Goal: Obtain resource: Obtain resource

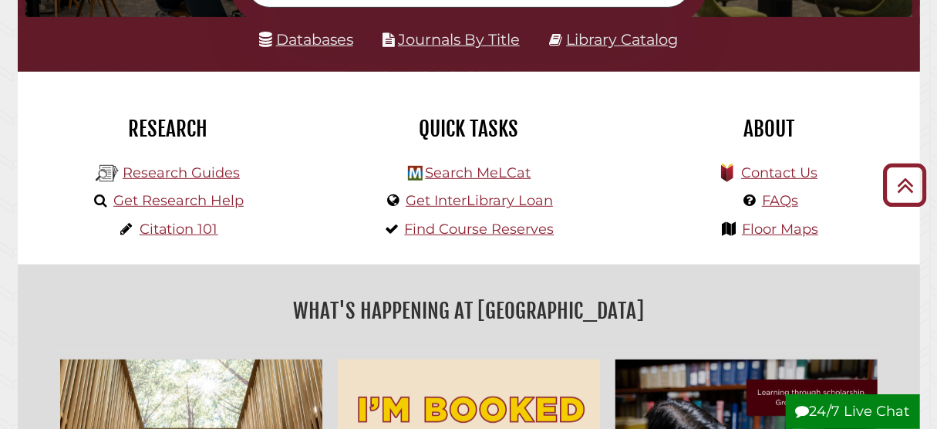
scroll to position [298, 0]
click at [503, 175] on link "Search MeLCat" at bounding box center [478, 172] width 106 height 17
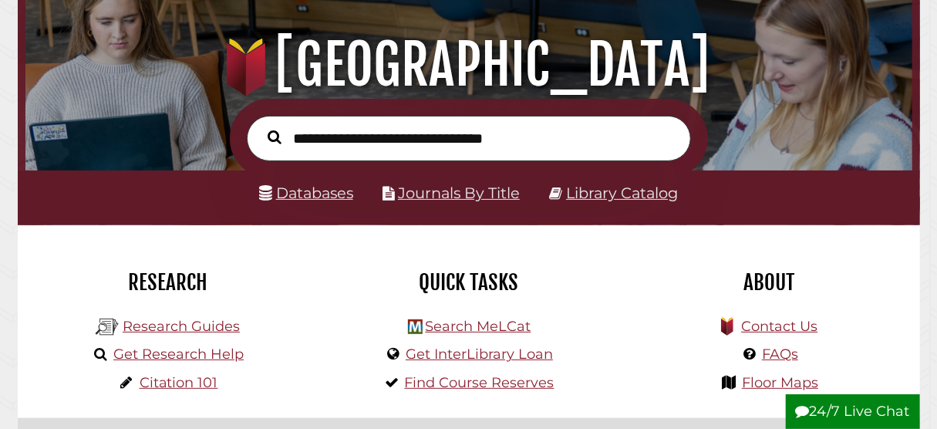
scroll to position [170, 0]
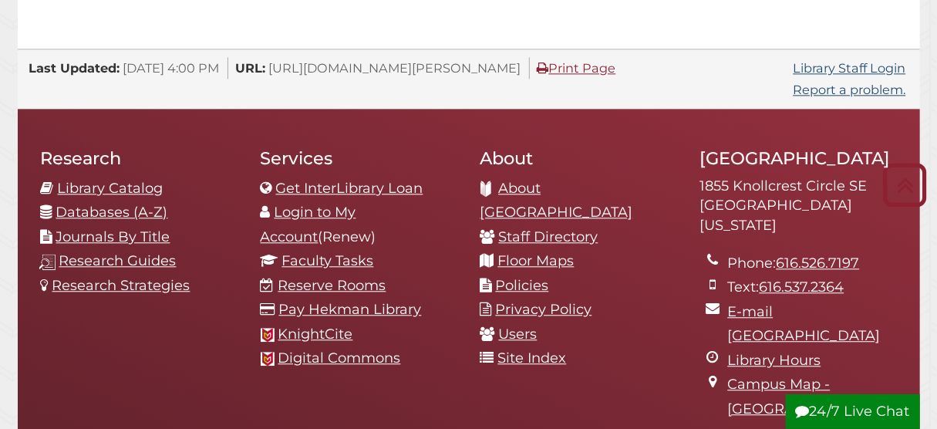
scroll to position [1576, 0]
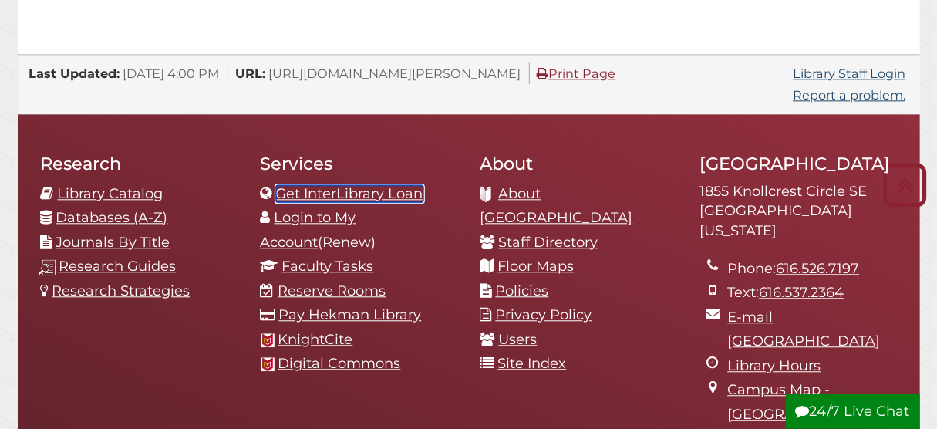
click at [399, 185] on link "Get InterLibrary Loan" at bounding box center [349, 193] width 147 height 17
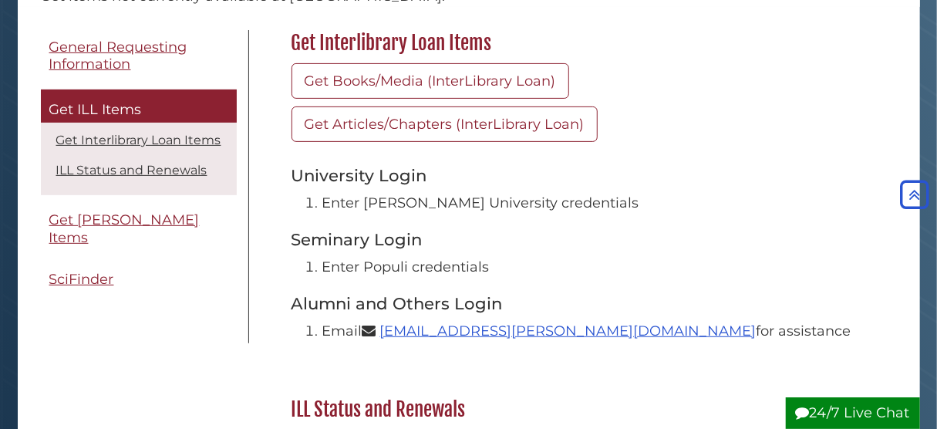
scroll to position [146, 0]
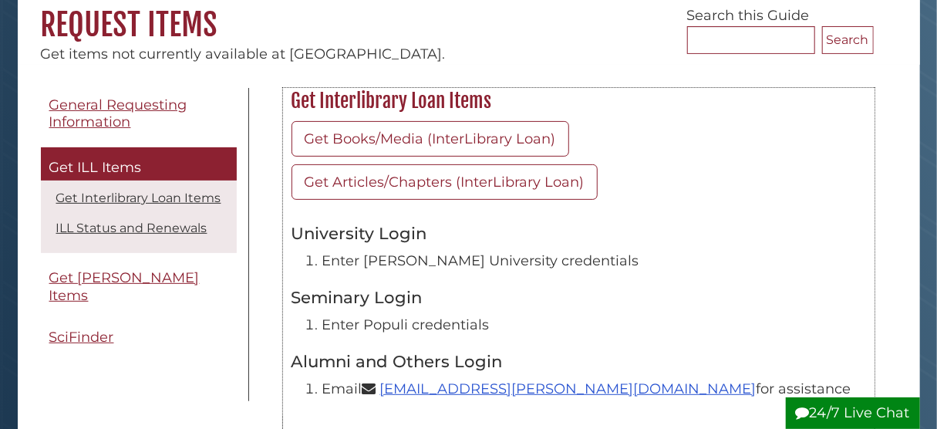
click at [857, 224] on h3 "University Login" at bounding box center [578, 233] width 574 height 20
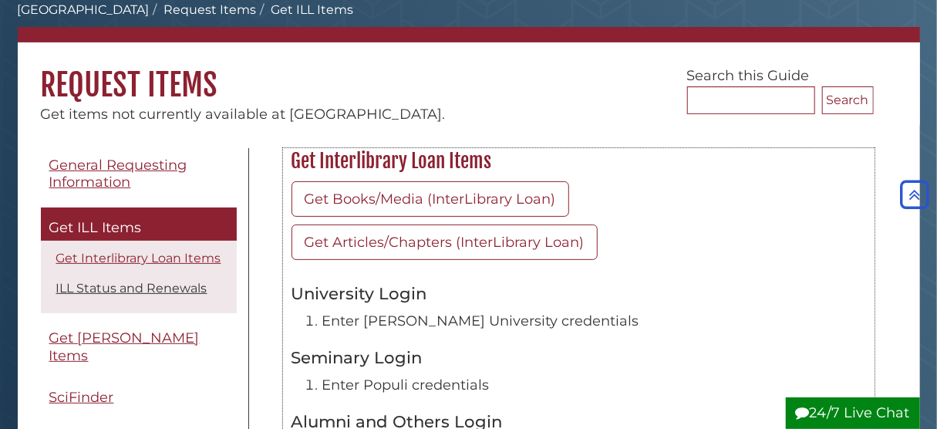
scroll to position [86, 0]
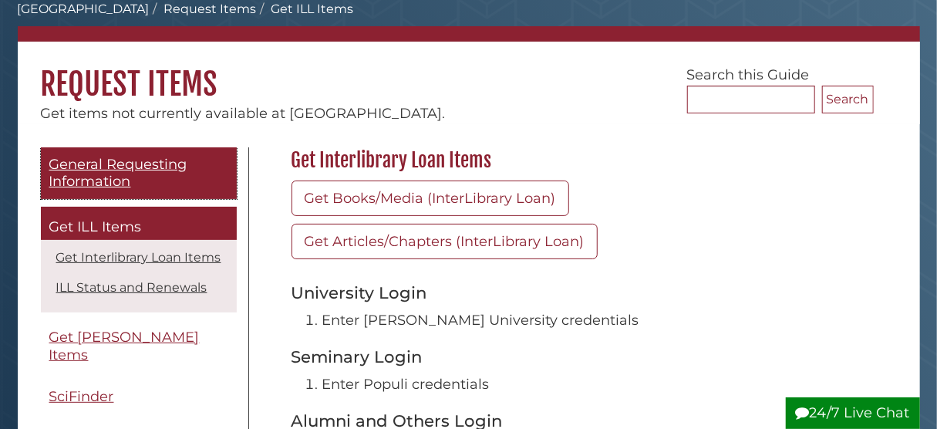
click at [138, 166] on span "General Requesting Information" at bounding box center [118, 173] width 138 height 35
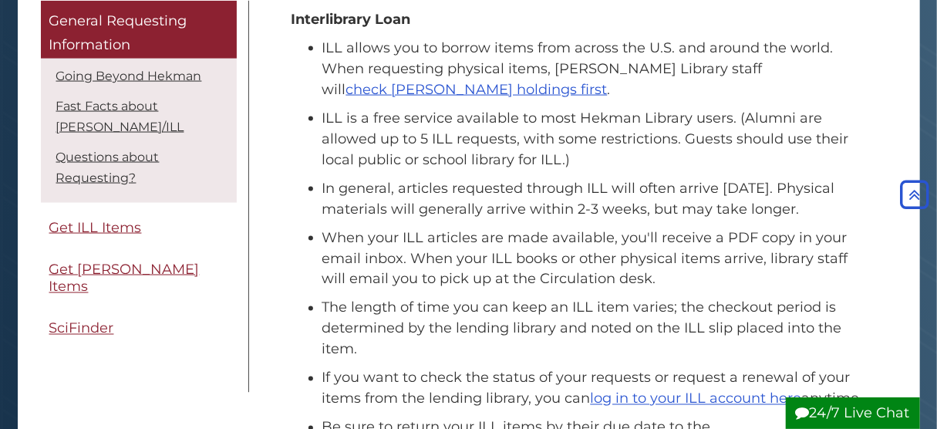
scroll to position [1024, 0]
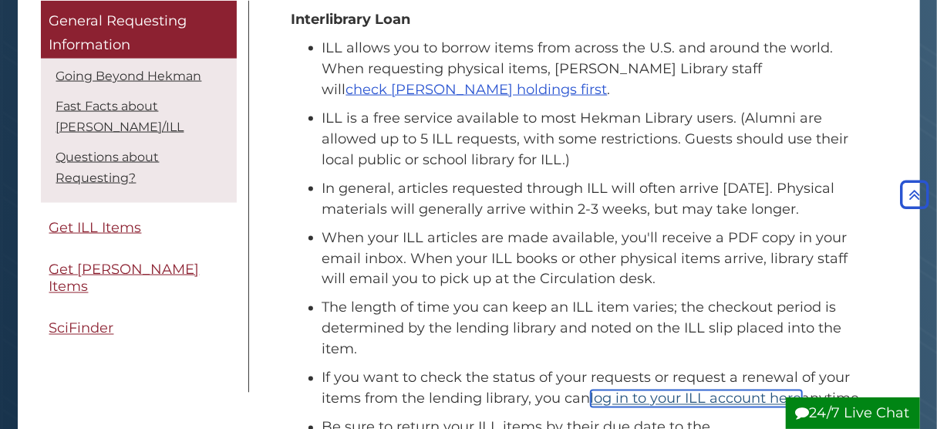
click at [697, 390] on link "log in to your ILL account here" at bounding box center [696, 398] width 211 height 17
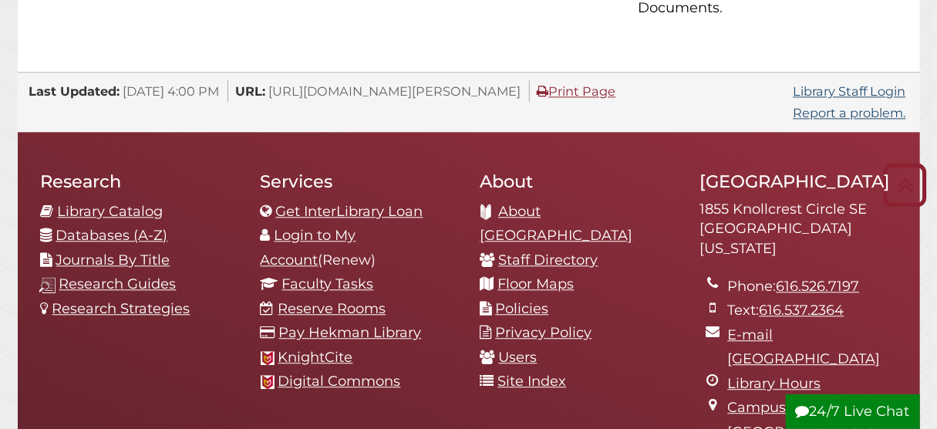
scroll to position [1559, 0]
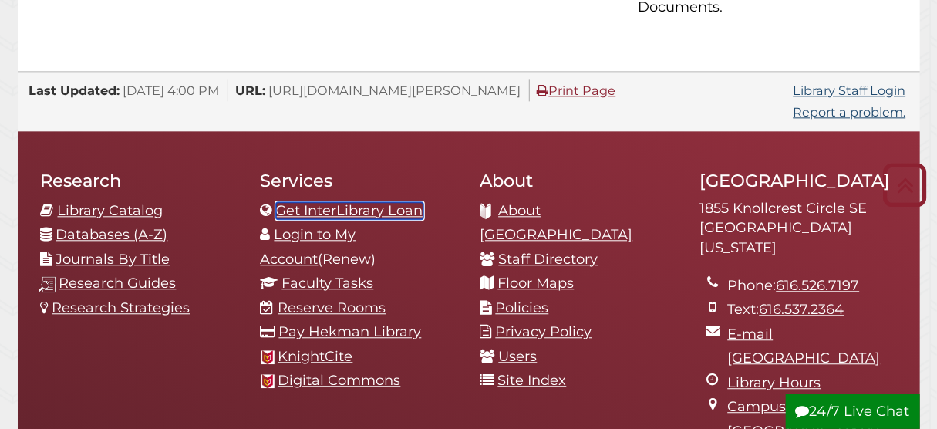
click at [409, 202] on link "Get InterLibrary Loan" at bounding box center [349, 210] width 147 height 17
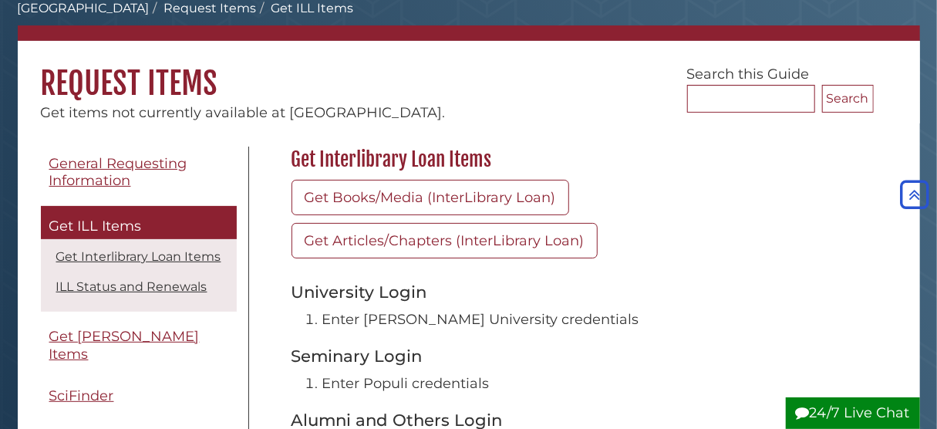
scroll to position [68, 0]
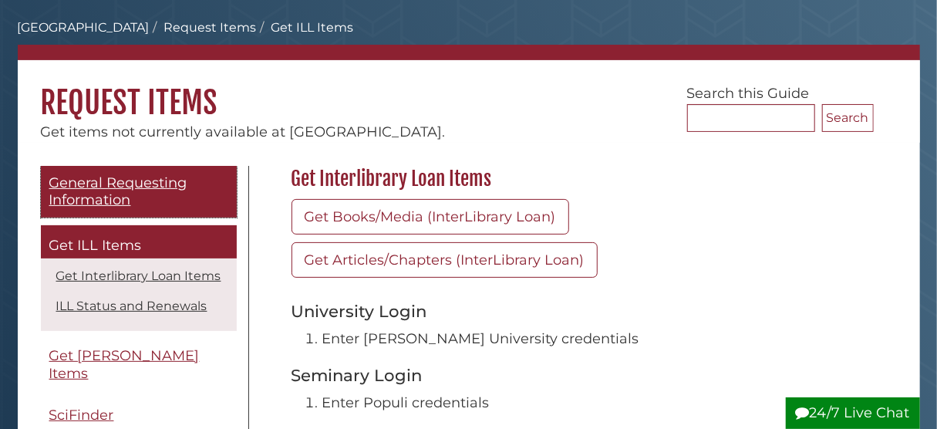
click at [99, 194] on span "General Requesting Information" at bounding box center [118, 191] width 138 height 35
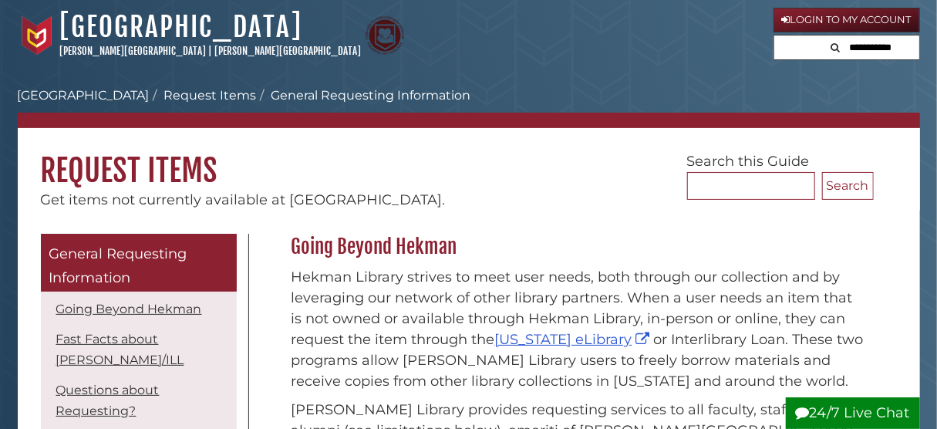
scroll to position [25, 0]
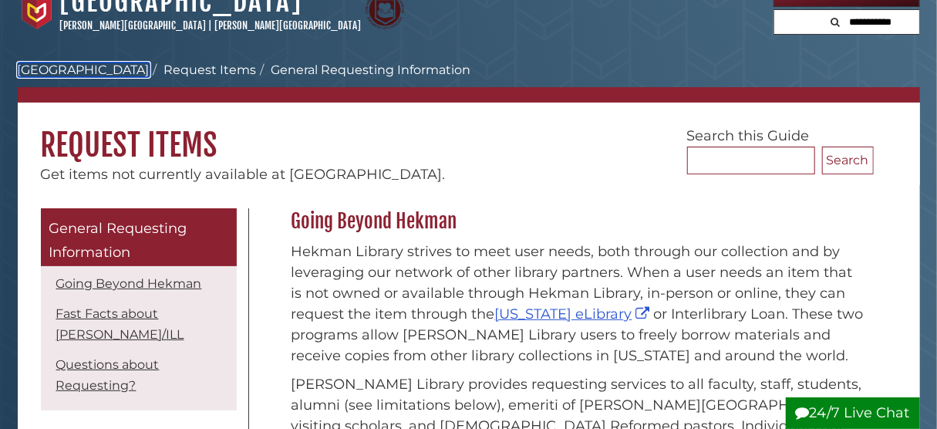
click at [99, 73] on link "[GEOGRAPHIC_DATA]" at bounding box center [84, 69] width 132 height 15
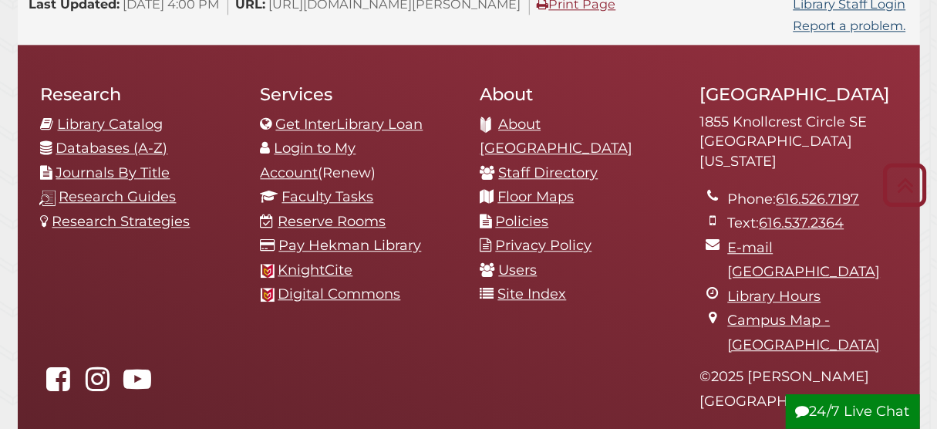
scroll to position [1646, 0]
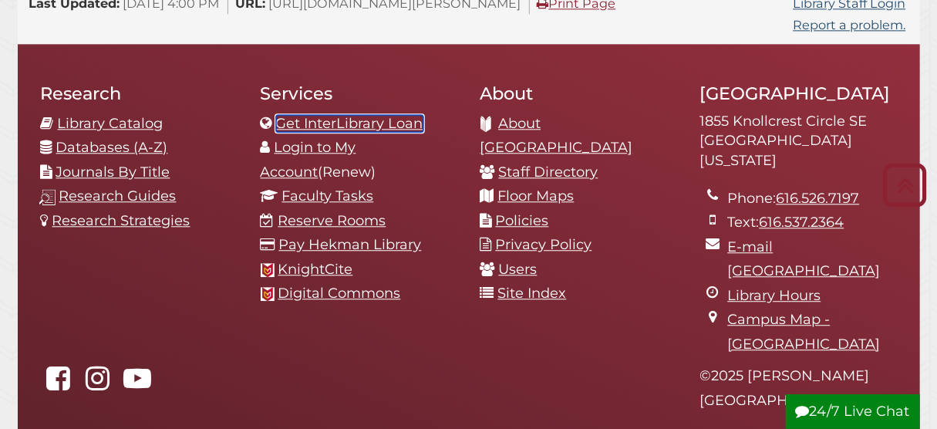
click at [346, 115] on link "Get InterLibrary Loan" at bounding box center [349, 123] width 147 height 17
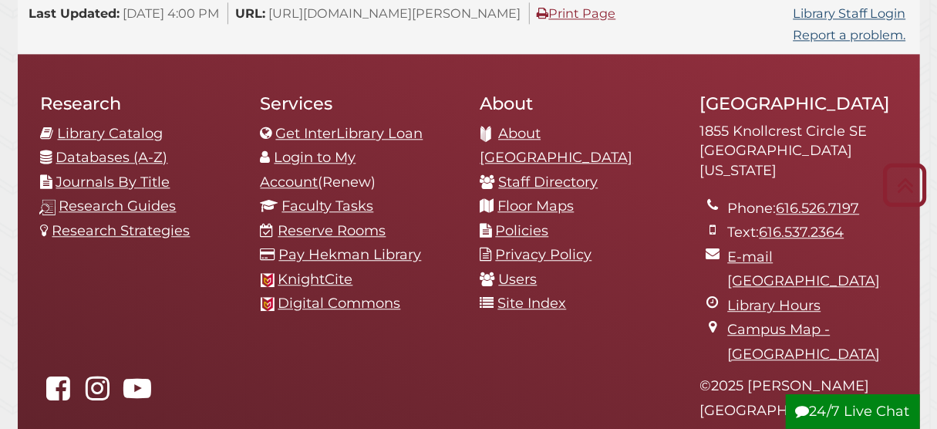
scroll to position [1636, 0]
click at [372, 125] on link "Get InterLibrary Loan" at bounding box center [349, 133] width 147 height 17
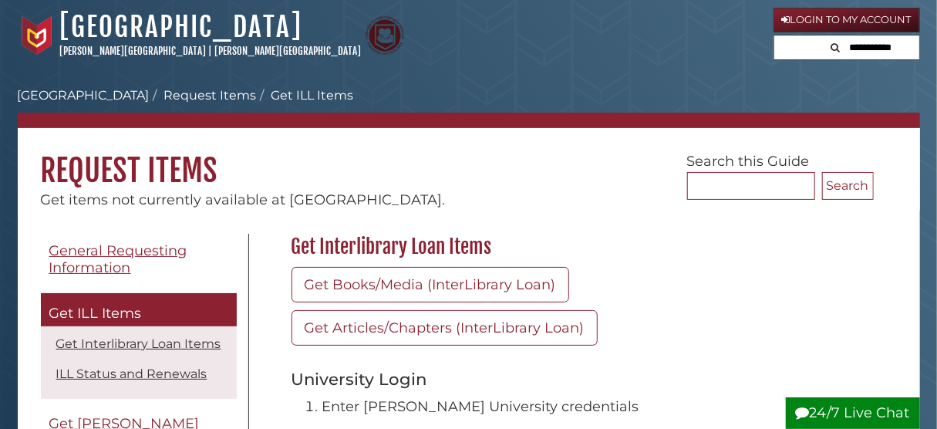
click at [284, 89] on li "Get ILL Items" at bounding box center [305, 95] width 97 height 19
click at [193, 94] on link "Request Items" at bounding box center [210, 95] width 93 height 15
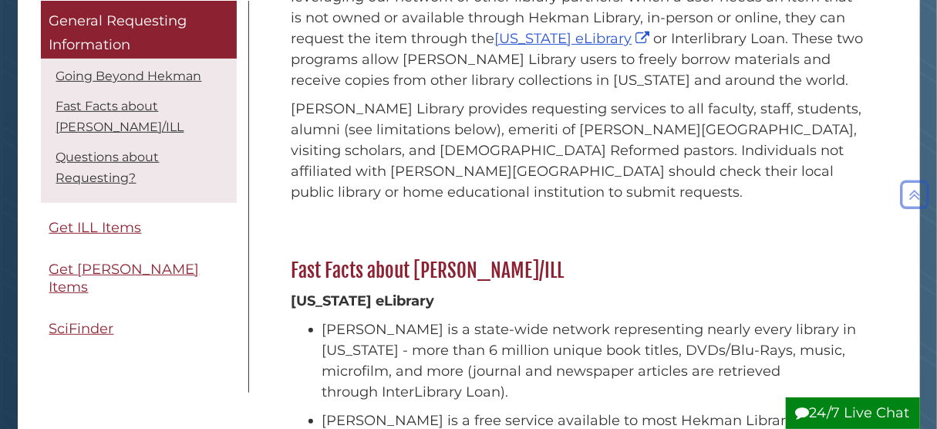
scroll to position [295, 0]
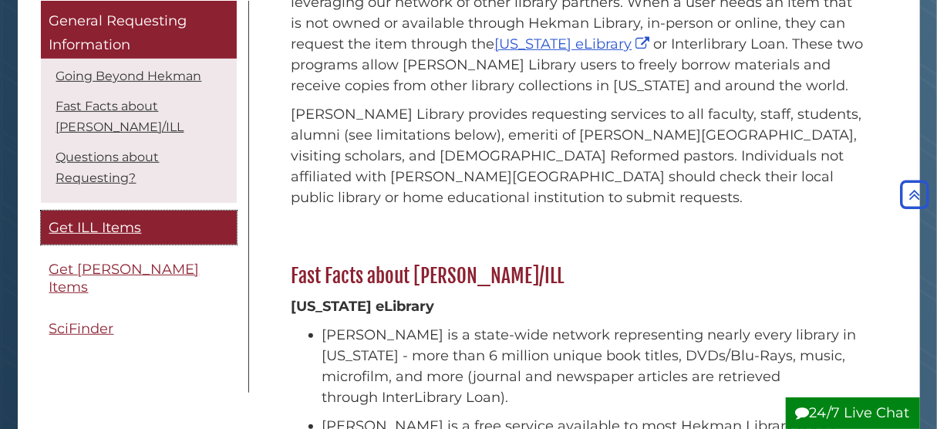
click at [168, 213] on link "Get ILL Items" at bounding box center [139, 227] width 196 height 35
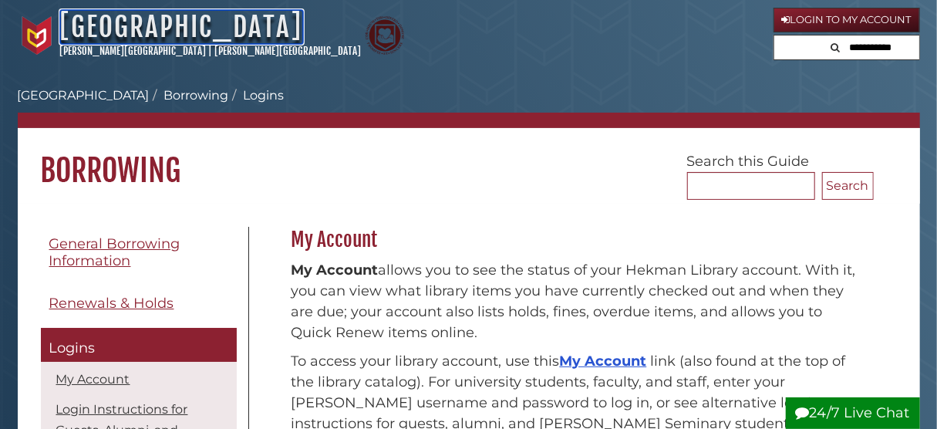
click at [114, 22] on link "[GEOGRAPHIC_DATA]" at bounding box center [181, 27] width 243 height 34
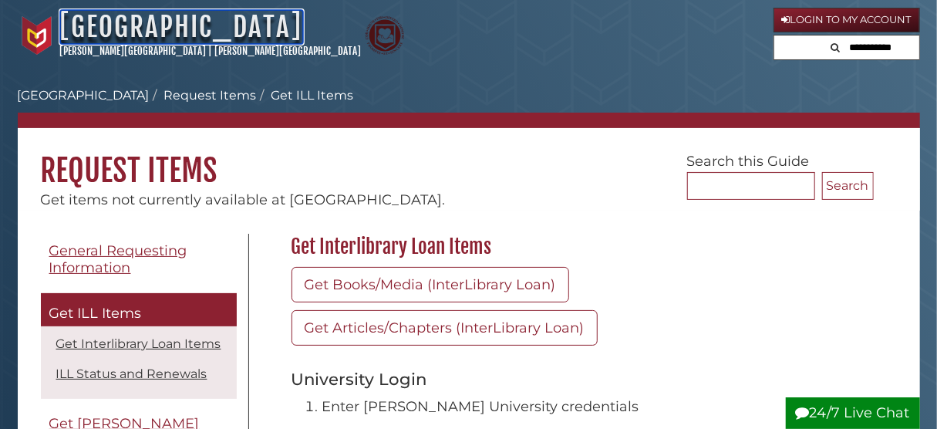
click at [83, 16] on link "[GEOGRAPHIC_DATA]" at bounding box center [181, 27] width 243 height 34
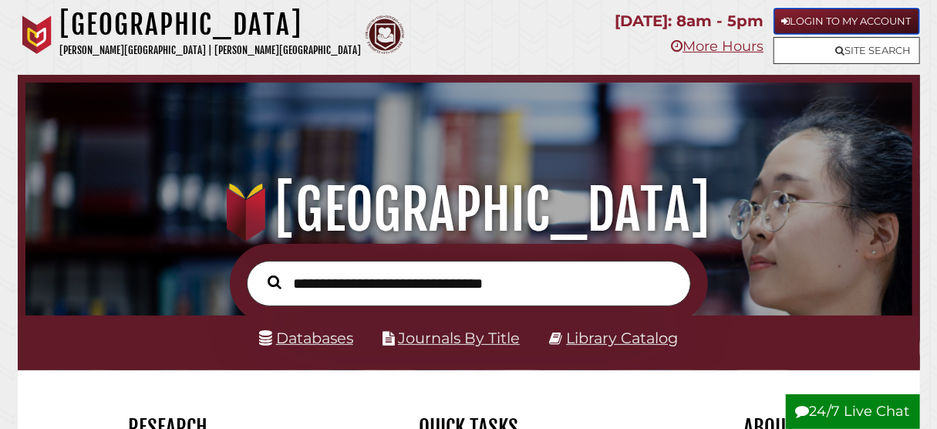
click at [864, 19] on link "Login to My Account" at bounding box center [846, 21] width 147 height 27
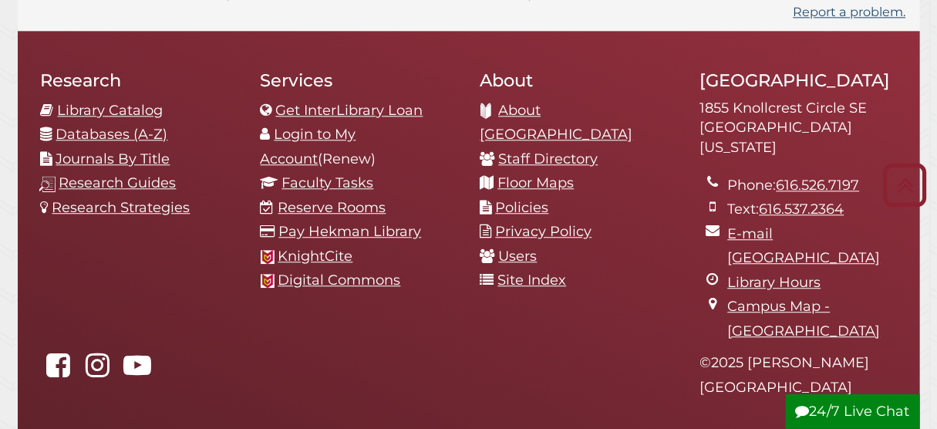
scroll to position [1552, 0]
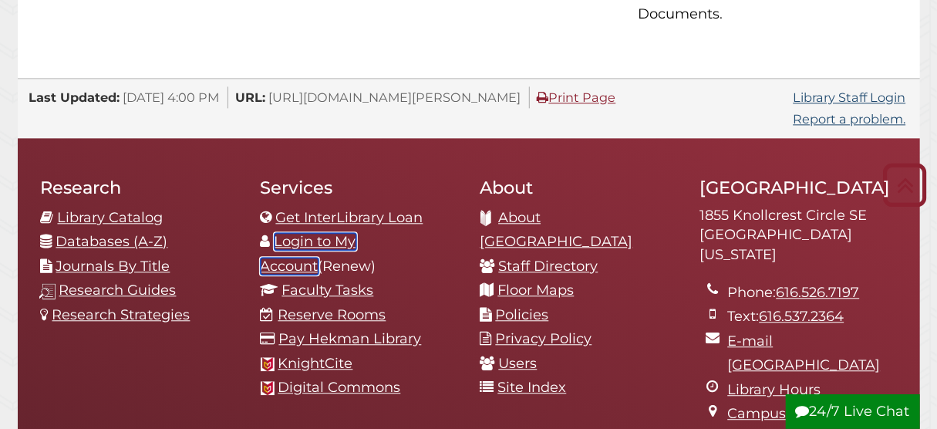
click at [352, 233] on link "Login to My Account" at bounding box center [309, 254] width 96 height 42
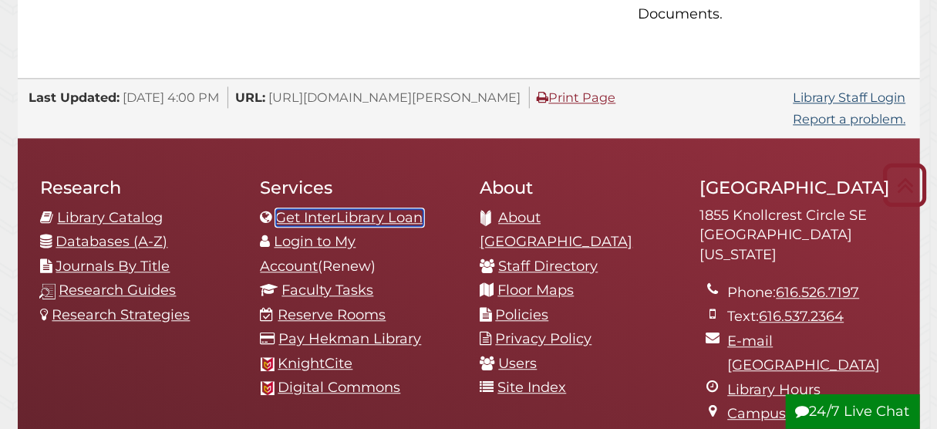
click at [349, 209] on link "Get InterLibrary Loan" at bounding box center [349, 217] width 147 height 17
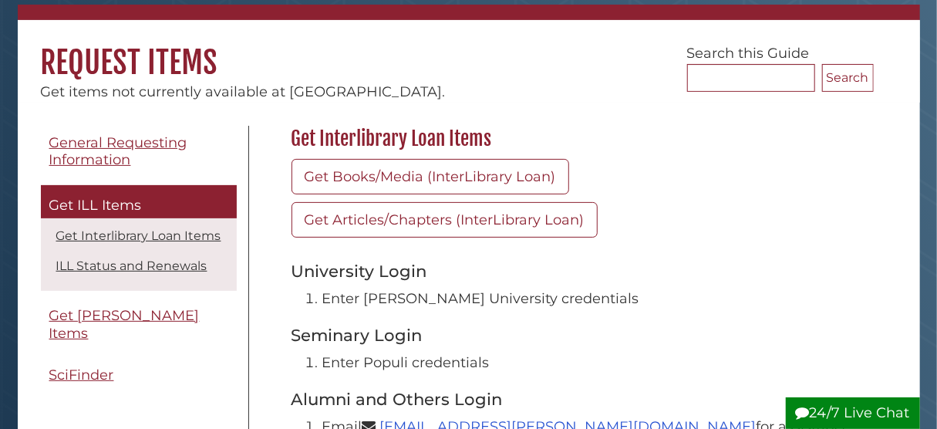
scroll to position [142, 0]
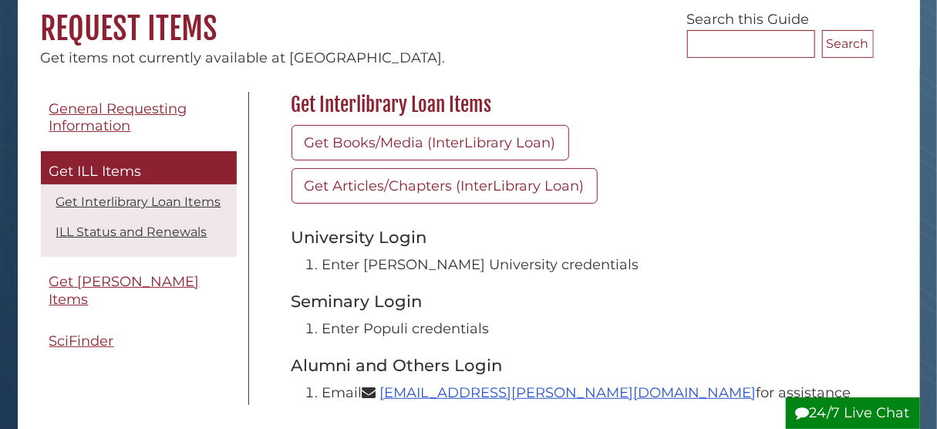
click at [895, 197] on div "Get Interlibrary Loan Items Get Books/Media (InterLibrary Loan) Get Articles/Ch…" at bounding box center [578, 385] width 659 height 587
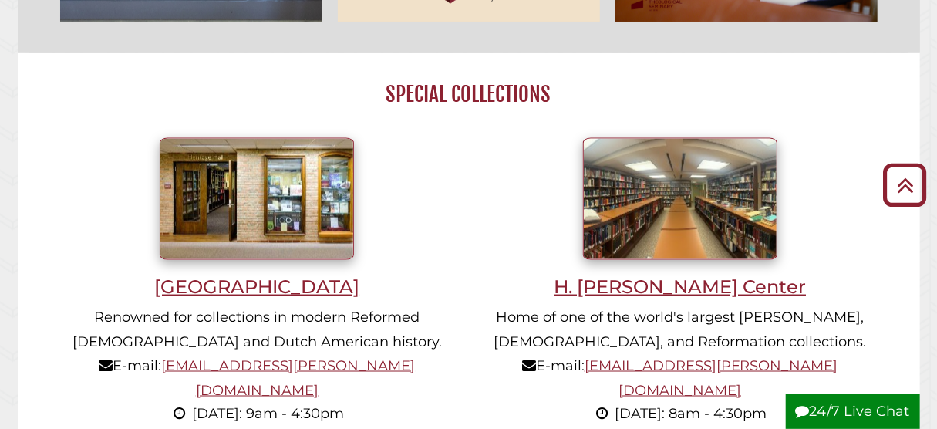
scroll to position [898, 0]
